Goal: Find specific page/section: Find specific page/section

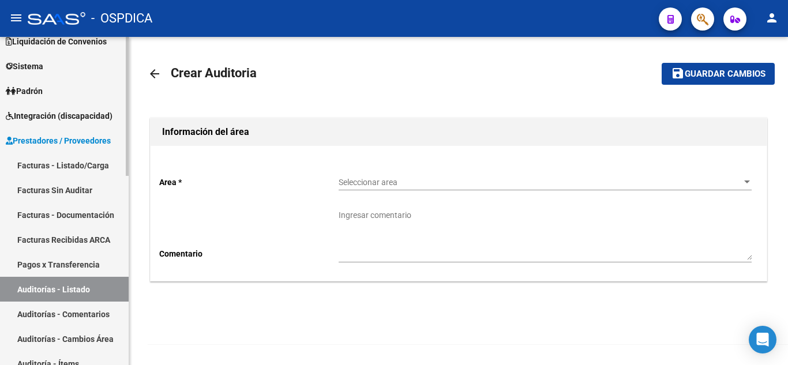
scroll to position [115, 0]
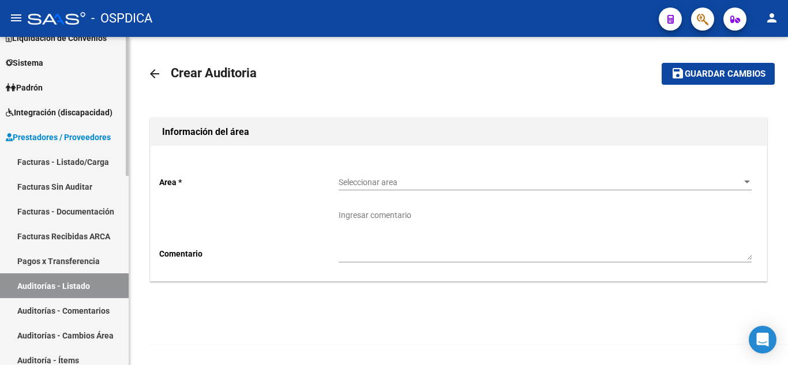
click at [82, 159] on link "Facturas - Listado/Carga" at bounding box center [64, 161] width 129 height 25
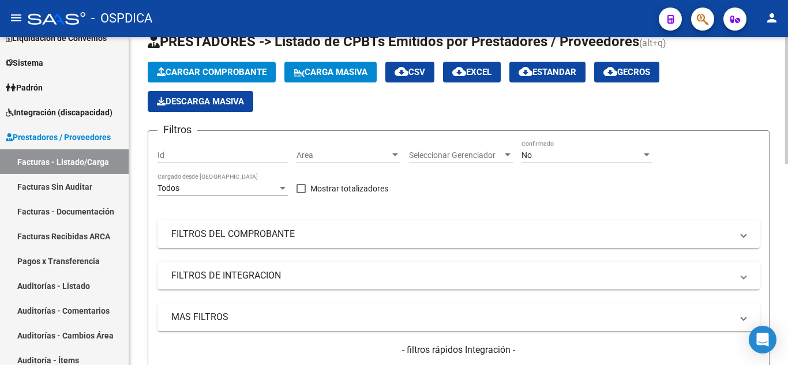
scroll to position [173, 0]
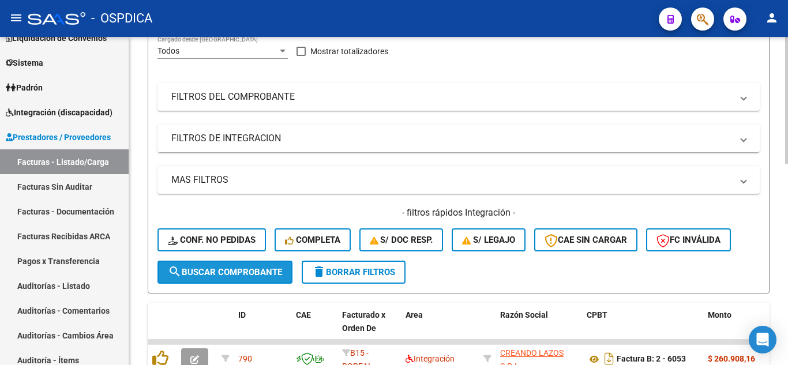
click at [242, 270] on span "search Buscar Comprobante" at bounding box center [225, 272] width 114 height 10
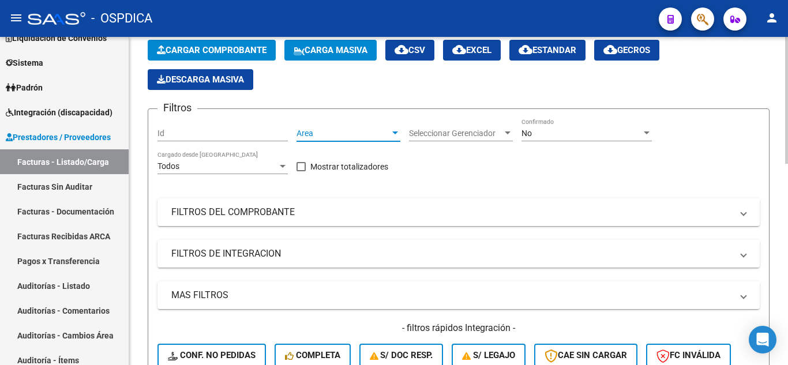
click at [371, 133] on span "Area" at bounding box center [343, 134] width 93 height 10
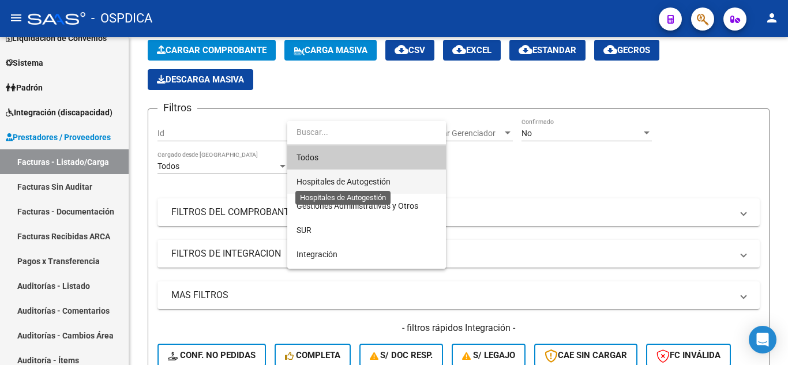
click at [389, 180] on span "Hospitales de Autogestión" at bounding box center [344, 181] width 94 height 9
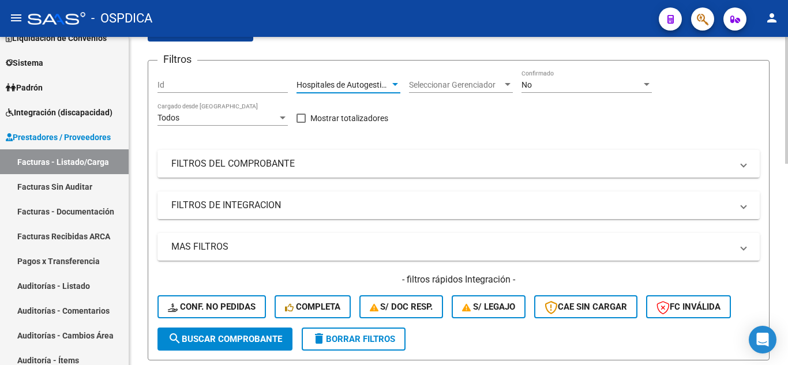
scroll to position [115, 0]
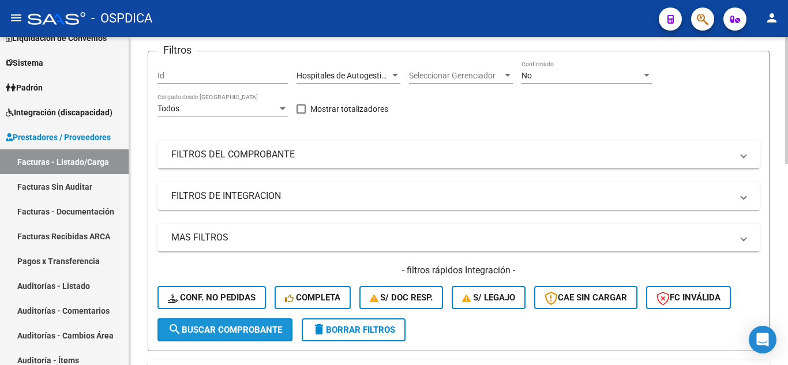
click at [223, 333] on span "search Buscar Comprobante" at bounding box center [225, 330] width 114 height 10
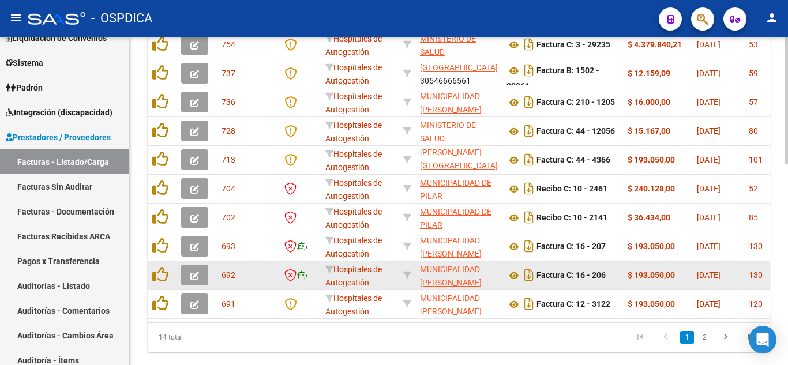
scroll to position [520, 0]
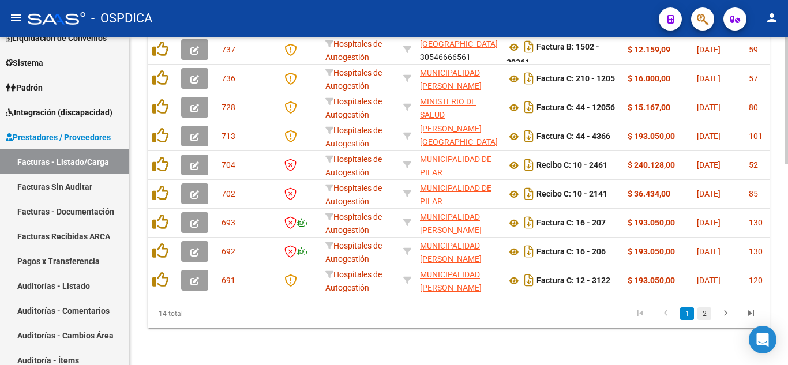
click at [704, 313] on link "2" at bounding box center [705, 314] width 14 height 13
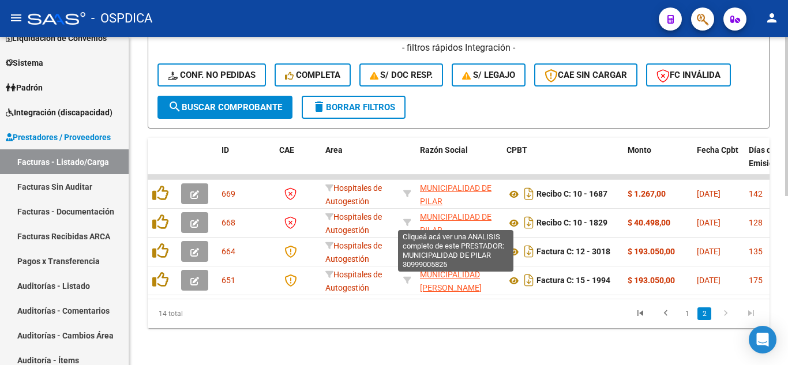
scroll to position [347, 0]
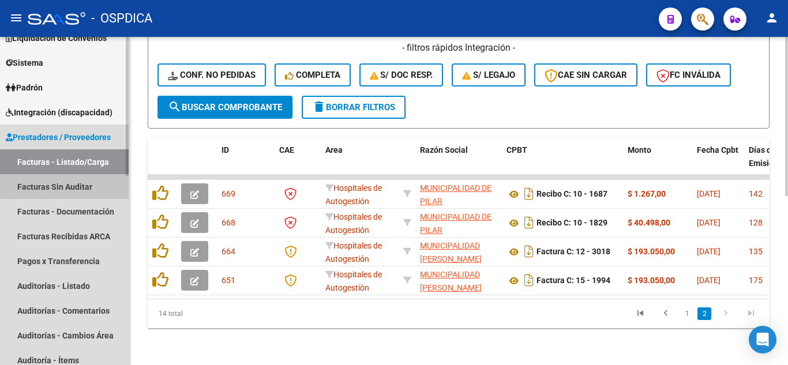
click at [53, 189] on link "Facturas Sin Auditar" at bounding box center [64, 186] width 129 height 25
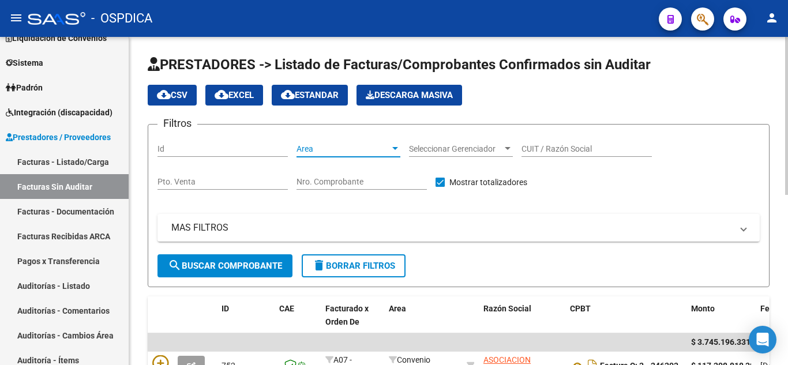
click at [376, 151] on span "Area" at bounding box center [343, 149] width 93 height 10
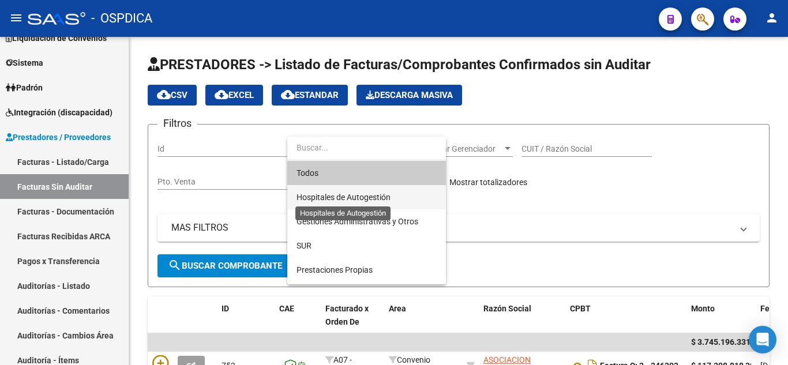
click at [373, 193] on span "Hospitales de Autogestión" at bounding box center [344, 197] width 94 height 9
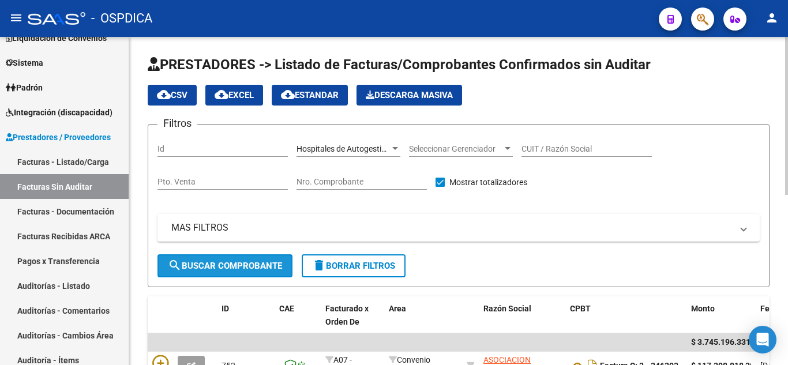
click at [233, 261] on span "search Buscar Comprobante" at bounding box center [225, 266] width 114 height 10
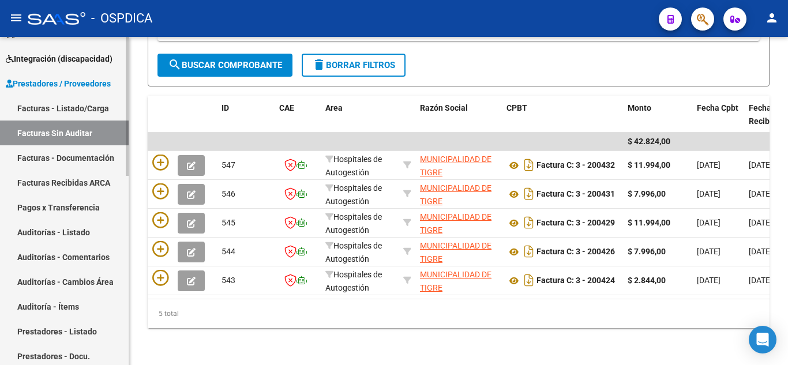
scroll to position [231, 0]
